Goal: Task Accomplishment & Management: Manage account settings

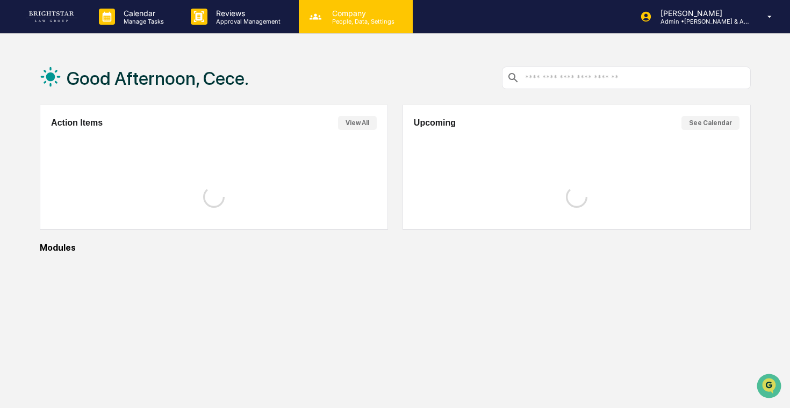
click at [317, 32] on div "Company People, Data, Settings" at bounding box center [356, 16] width 114 height 33
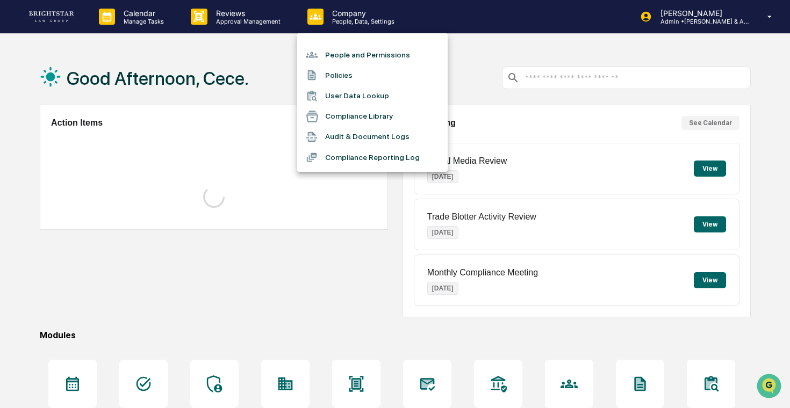
click at [342, 61] on li "People and Permissions" at bounding box center [372, 55] width 150 height 20
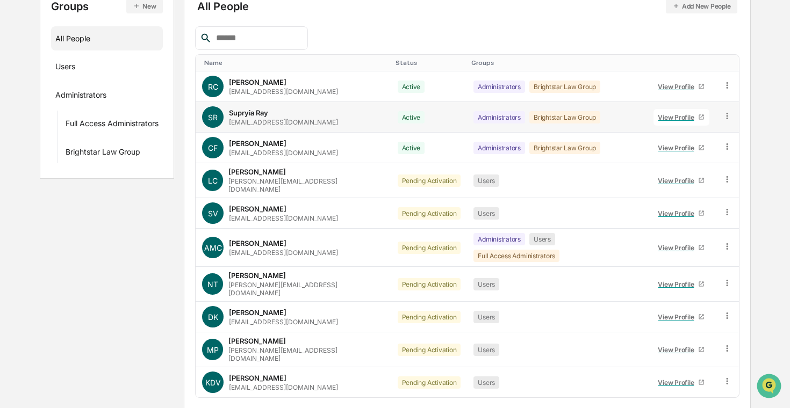
scroll to position [138, 0]
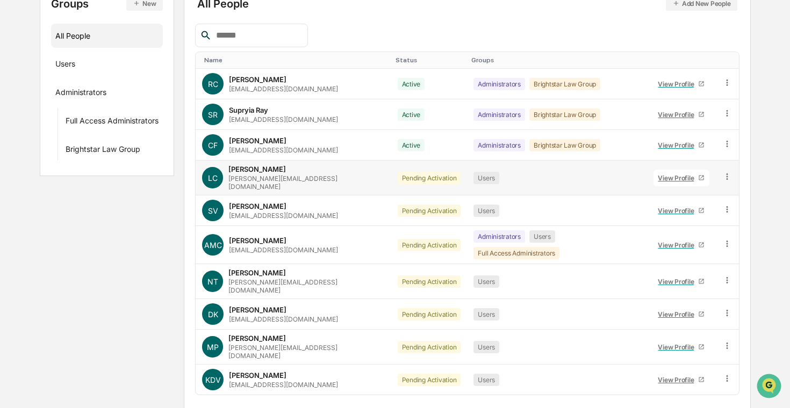
click at [727, 175] on icon at bounding box center [728, 177] width 2 height 6
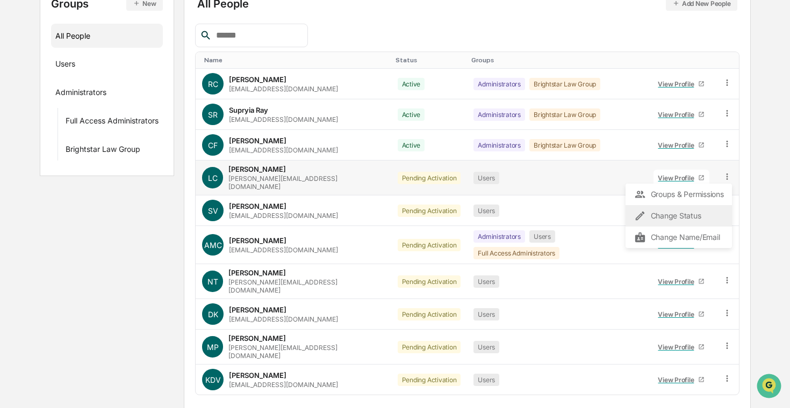
click at [693, 210] on div "Change Status" at bounding box center [678, 216] width 89 height 13
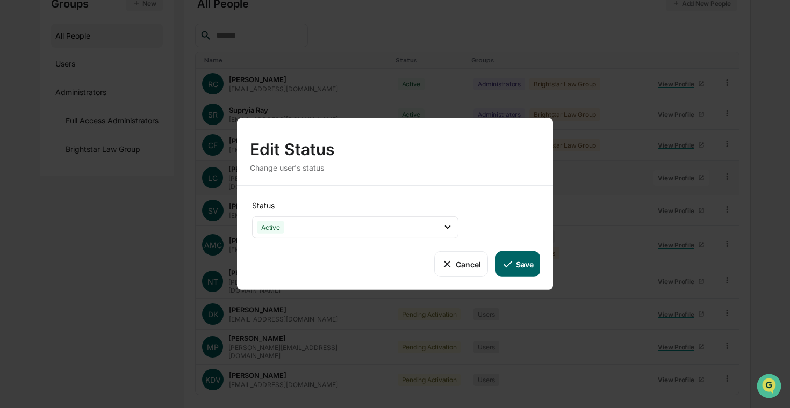
click at [520, 269] on button "Save" at bounding box center [517, 264] width 45 height 26
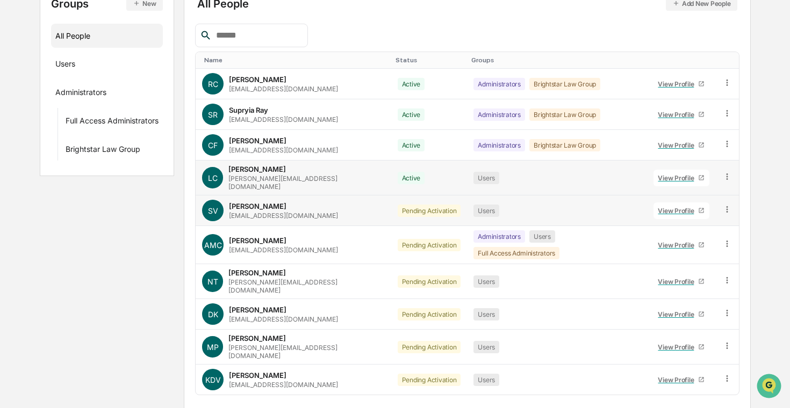
click at [725, 205] on icon at bounding box center [727, 210] width 10 height 10
click at [688, 242] on div "Change Status" at bounding box center [678, 248] width 89 height 13
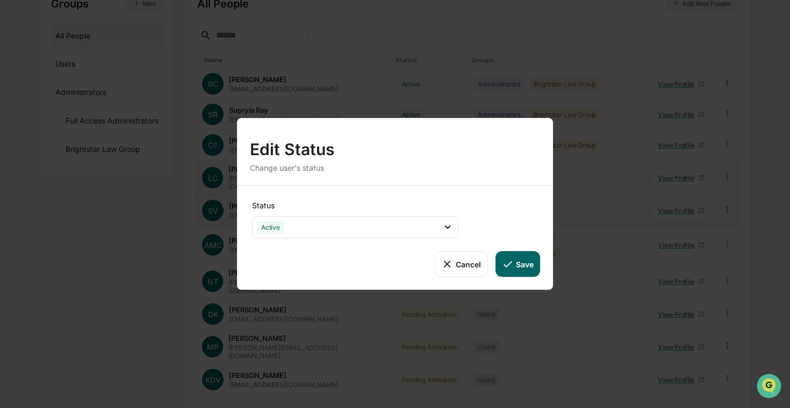
click at [527, 256] on button "Save" at bounding box center [517, 264] width 45 height 26
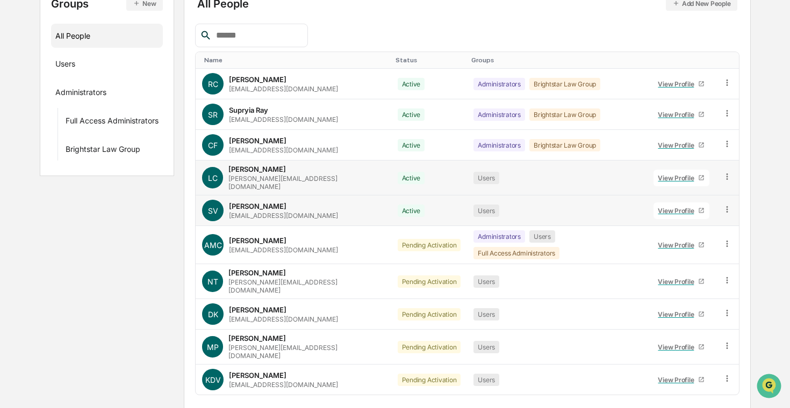
click at [724, 276] on icon at bounding box center [727, 281] width 10 height 10
click at [727, 241] on icon at bounding box center [728, 244] width 2 height 6
click at [704, 277] on div "Change Status" at bounding box center [678, 283] width 89 height 13
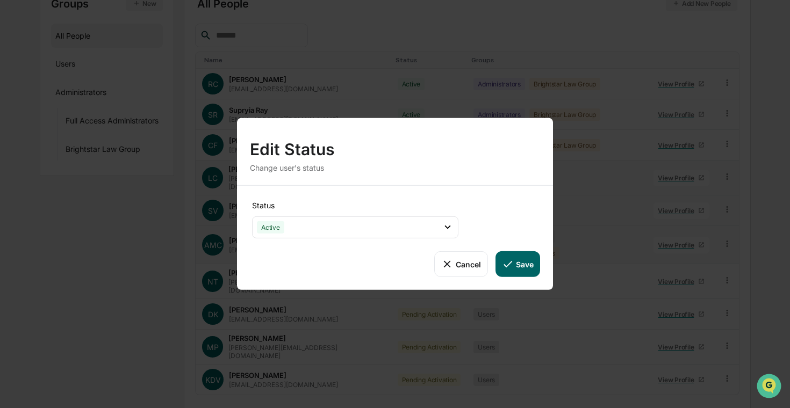
click at [515, 262] on button "Save" at bounding box center [517, 264] width 45 height 26
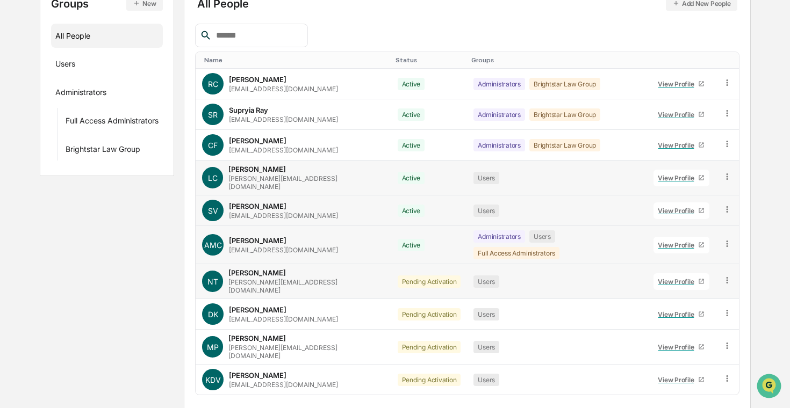
click at [725, 276] on icon at bounding box center [727, 281] width 10 height 10
click at [691, 313] on div "Change Status" at bounding box center [678, 319] width 89 height 13
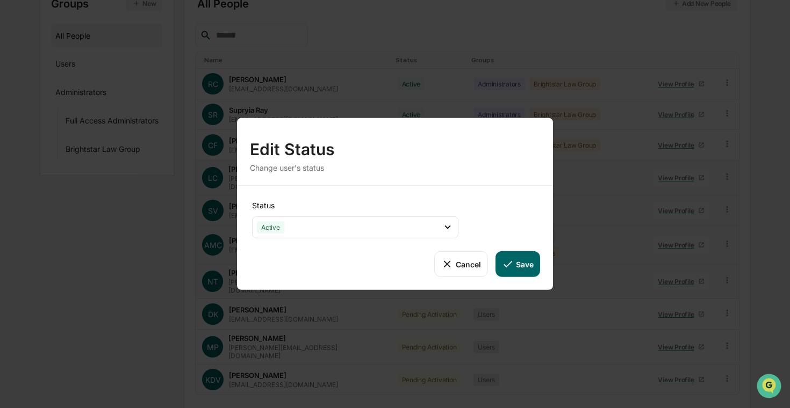
click at [532, 266] on button "Save" at bounding box center [517, 264] width 45 height 26
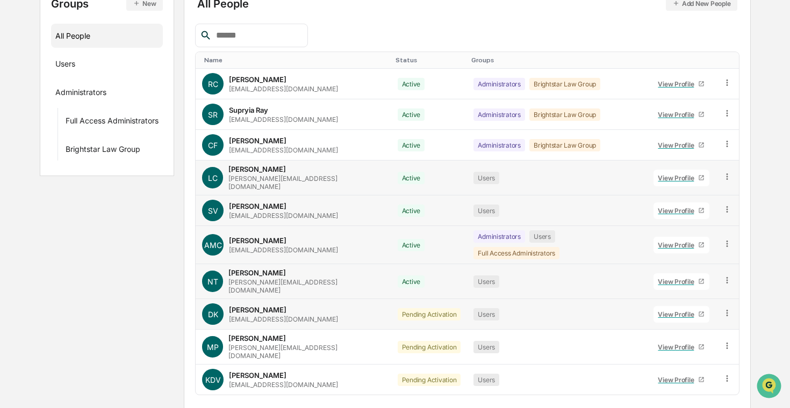
click at [724, 308] on icon at bounding box center [727, 313] width 10 height 10
click at [692, 346] on div "Change Status" at bounding box center [678, 352] width 89 height 13
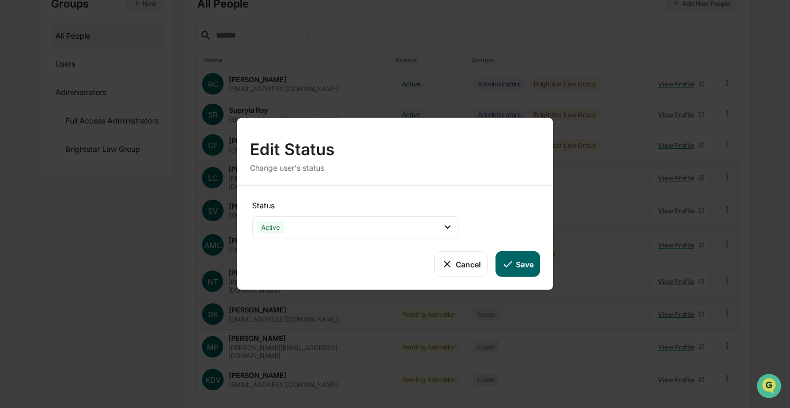
click at [511, 263] on icon at bounding box center [508, 264] width 12 height 12
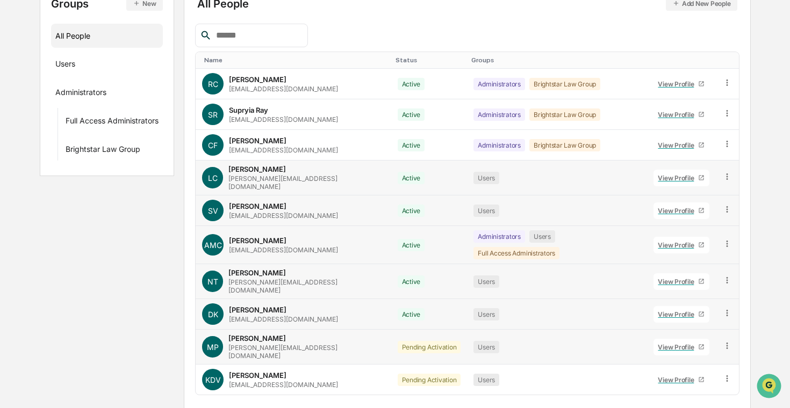
click at [723, 341] on icon at bounding box center [727, 346] width 10 height 10
click at [641, 379] on icon at bounding box center [640, 385] width 12 height 12
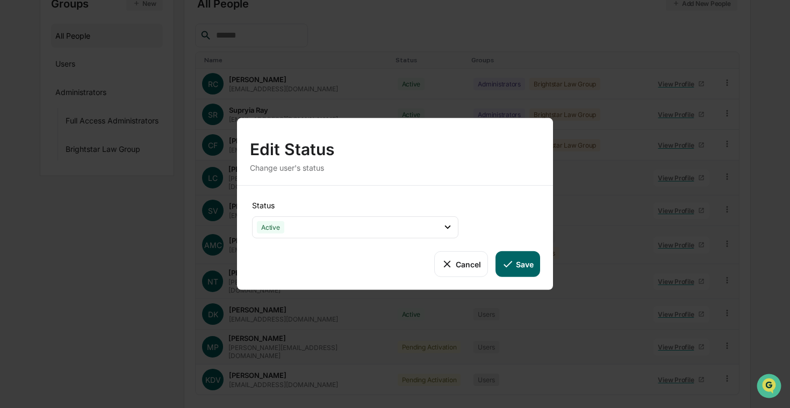
click at [521, 262] on button "Save" at bounding box center [517, 264] width 45 height 26
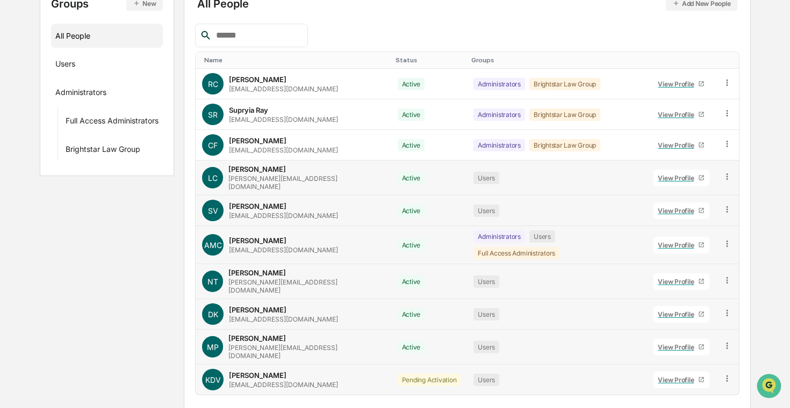
click at [725, 374] on icon at bounding box center [727, 379] width 10 height 10
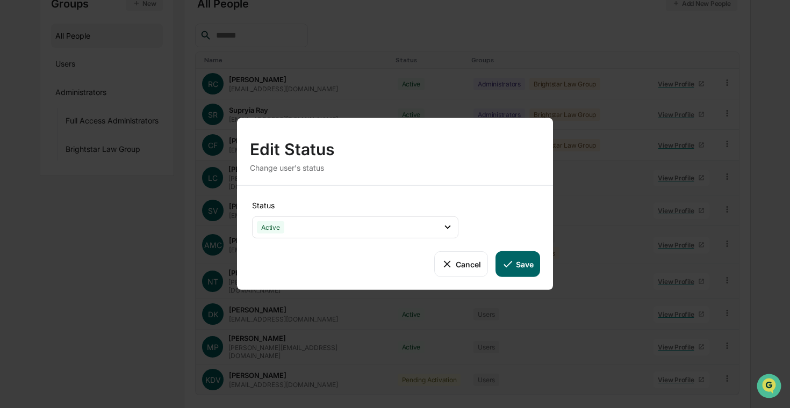
click at [517, 259] on button "Save" at bounding box center [517, 264] width 45 height 26
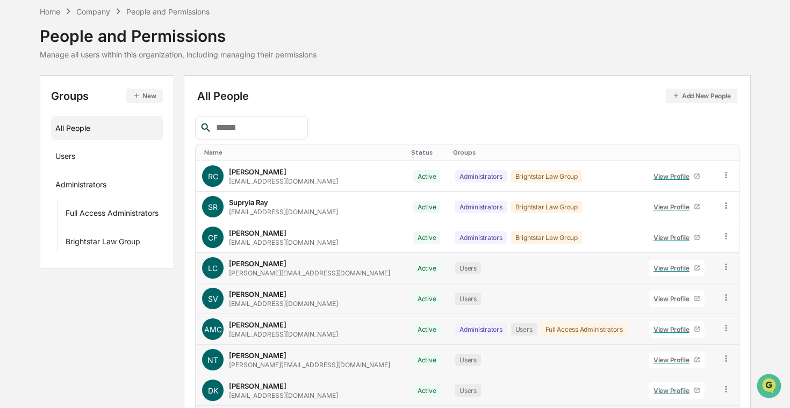
scroll to position [0, 0]
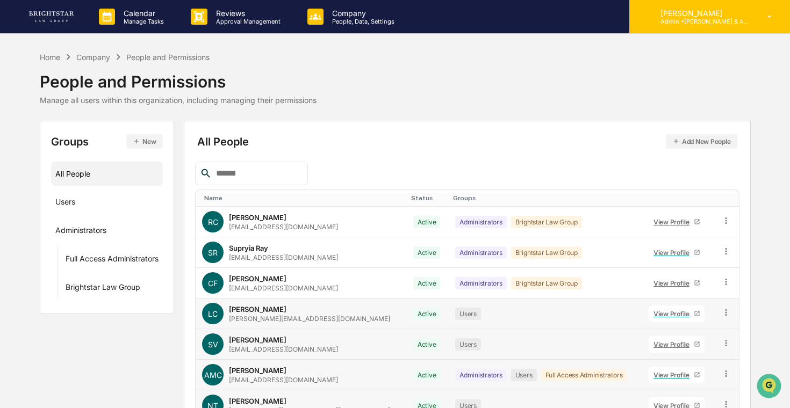
click at [722, 22] on p "Admin • [PERSON_NAME] & Associates" at bounding box center [702, 22] width 100 height 8
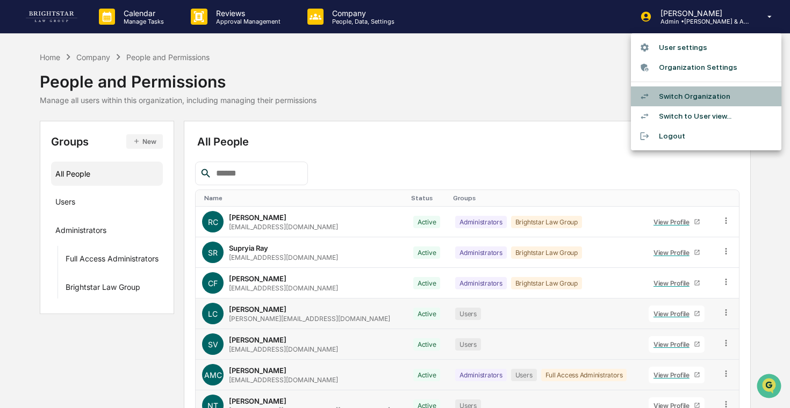
click at [701, 90] on li "Switch Organization" at bounding box center [706, 97] width 150 height 20
